Goal: Information Seeking & Learning: Learn about a topic

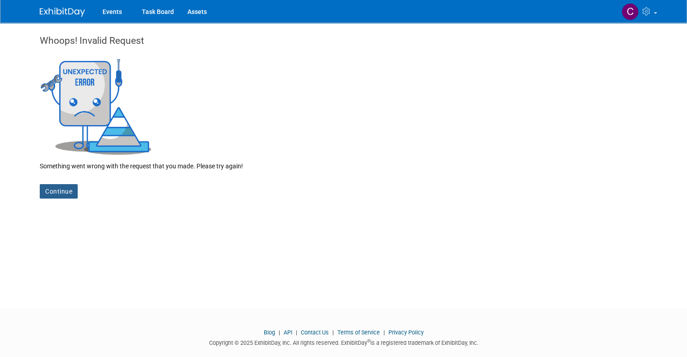
click at [61, 192] on link "Continue" at bounding box center [59, 191] width 38 height 14
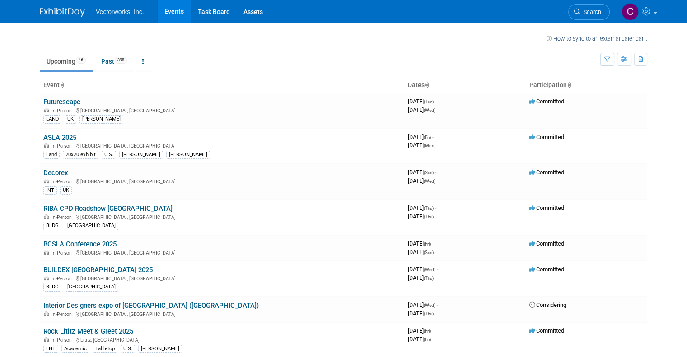
click at [62, 10] on img at bounding box center [62, 12] width 45 height 9
click at [126, 9] on span "Vectorworks, Inc." at bounding box center [120, 11] width 48 height 7
click at [237, 15] on link "Assets" at bounding box center [253, 11] width 33 height 23
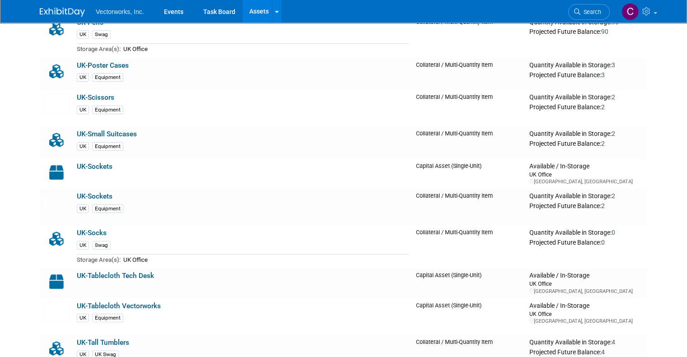
scroll to position [12326, 0]
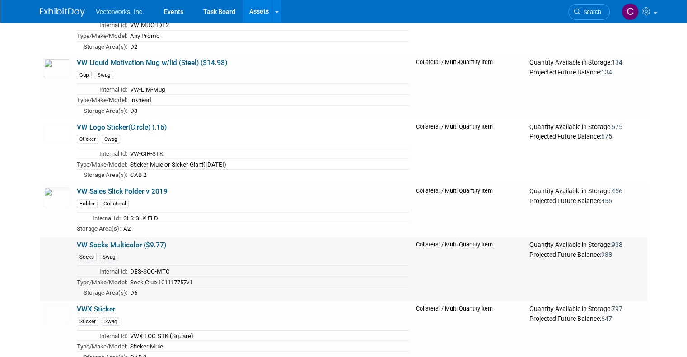
click at [150, 241] on link "VW Socks Multicolor ($9.77)" at bounding box center [121, 245] width 89 height 8
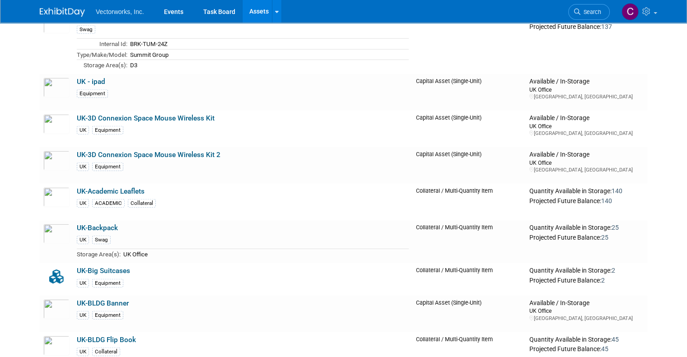
scroll to position [12991, 0]
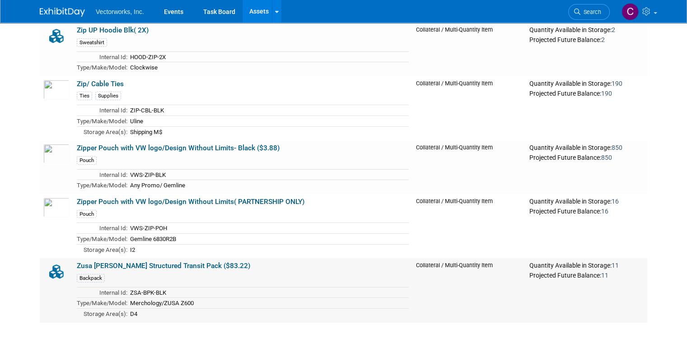
click at [171, 258] on td "Zusa Black Heather Structured Transit Pack ($83.22) Backpack Internal Id: ZSA-B…" at bounding box center [242, 290] width 339 height 64
click at [173, 262] on link "Zusa [PERSON_NAME] Structured Transit Pack ($83.22)" at bounding box center [163, 266] width 173 height 8
drag, startPoint x: 247, startPoint y: 196, endPoint x: 67, endPoint y: 191, distance: 179.8
click at [73, 258] on td "Zusa Black Heather Structured Transit Pack ($83.22) Backpack Internal Id: ZSA-B…" at bounding box center [242, 290] width 339 height 64
click at [87, 262] on link "Zusa [PERSON_NAME] Structured Transit Pack ($83.22)" at bounding box center [163, 266] width 173 height 8
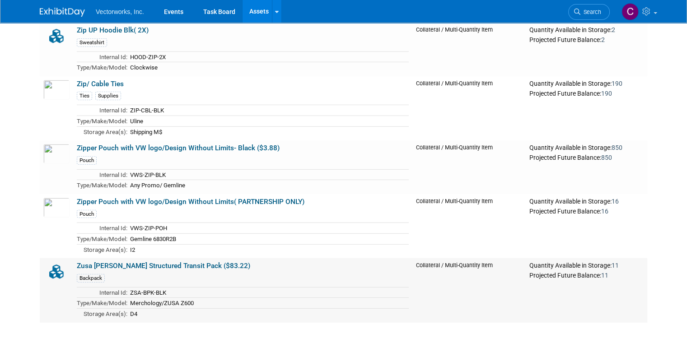
drag, startPoint x: 242, startPoint y: 190, endPoint x: 70, endPoint y: 191, distance: 172.0
click at [73, 258] on td "Zusa Black Heather Structured Transit Pack ($83.22) Backpack Internal Id: ZSA-B…" at bounding box center [242, 290] width 339 height 64
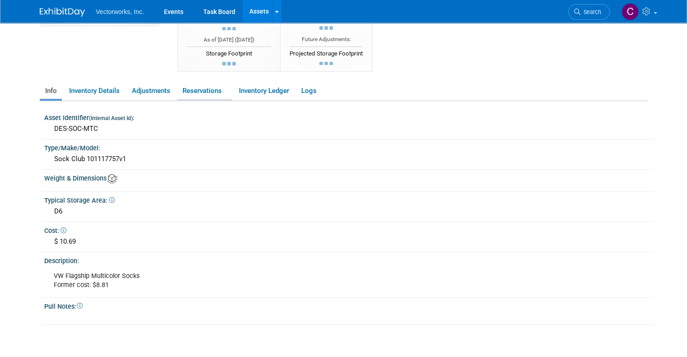
scroll to position [132, 0]
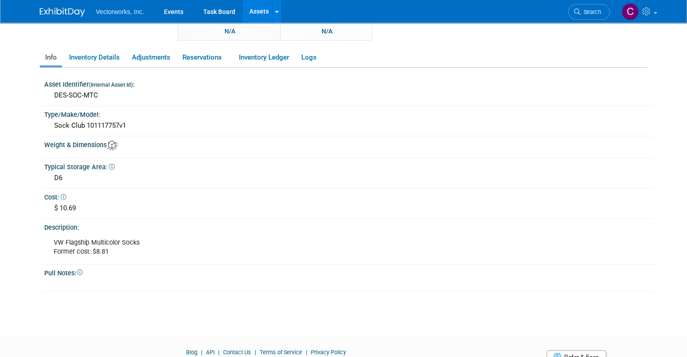
drag, startPoint x: 69, startPoint y: 205, endPoint x: 50, endPoint y: 206, distance: 19.0
click at [51, 206] on div "$ 10.69" at bounding box center [349, 208] width 596 height 14
copy div "10.69"
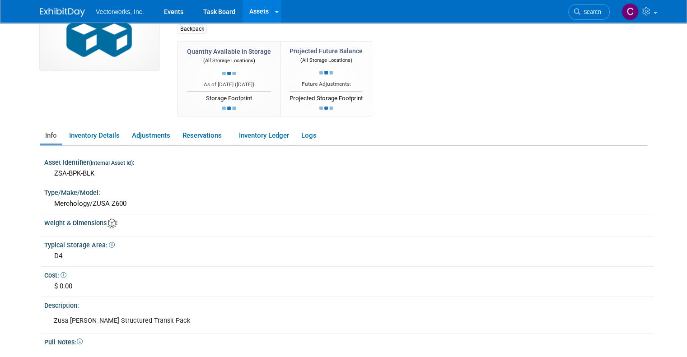
scroll to position [53, 0]
